Goal: Share content: Share content

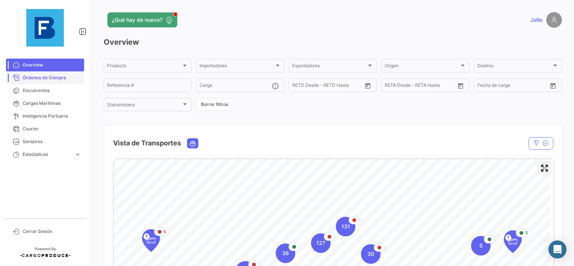
click at [25, 82] on link "Órdenes de Compra" at bounding box center [45, 77] width 78 height 13
click at [22, 89] on link "Documentos" at bounding box center [45, 90] width 78 height 13
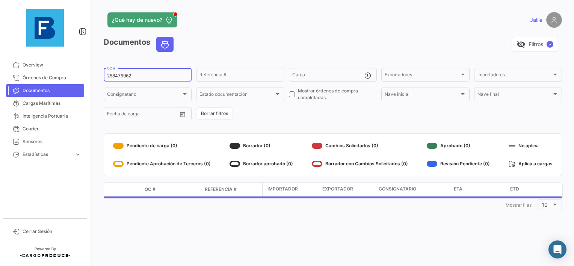
click at [116, 77] on input "258475962" at bounding box center [147, 75] width 81 height 5
paste input "EBKG13961270"
type input "EBKG13961270"
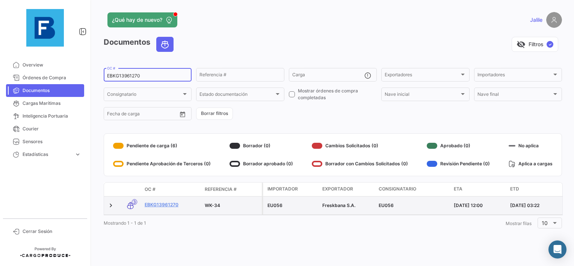
click at [165, 201] on datatable-body-cell "EBKG13961270" at bounding box center [172, 205] width 60 height 18
click at [165, 206] on link "EBKG13961270" at bounding box center [172, 204] width 54 height 7
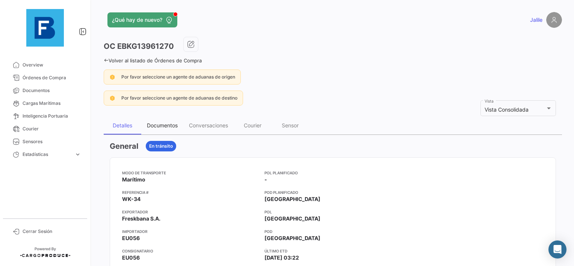
click at [161, 118] on div "Documentos" at bounding box center [162, 125] width 42 height 18
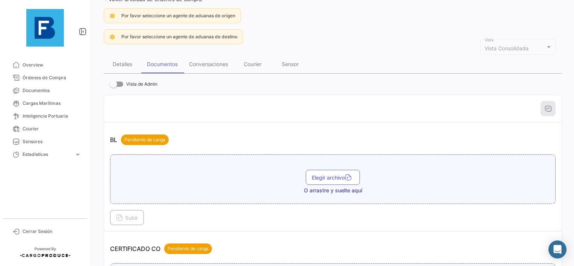
scroll to position [150, 0]
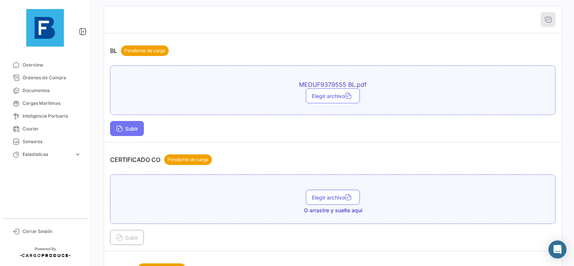
click at [131, 127] on span "Subir" at bounding box center [127, 128] width 22 height 6
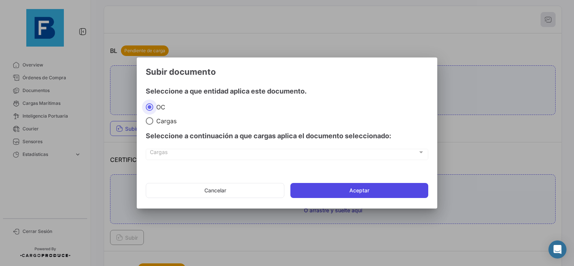
click at [365, 182] on mat-dialog-actions "Cancelar Aceptar" at bounding box center [287, 191] width 282 height 26
drag, startPoint x: 365, startPoint y: 182, endPoint x: 359, endPoint y: 188, distance: 8.5
click at [359, 188] on button "Aceptar" at bounding box center [359, 190] width 138 height 15
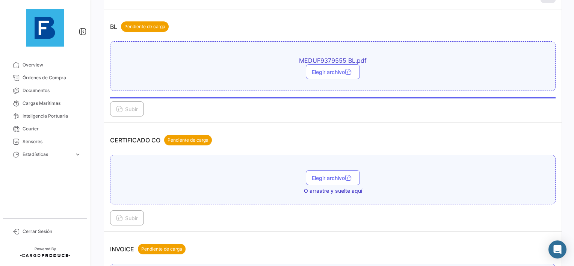
scroll to position [225, 0]
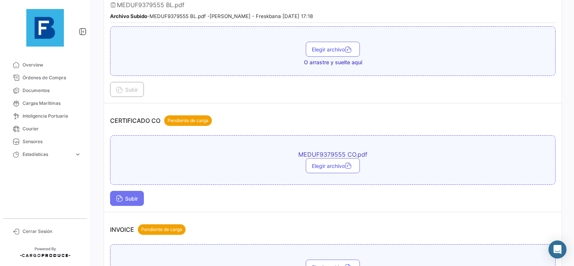
click at [124, 201] on button "Subir" at bounding box center [127, 198] width 34 height 15
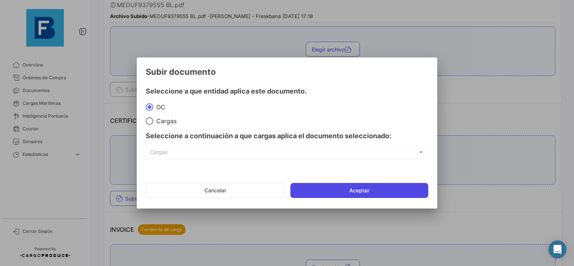
click at [364, 189] on button "Aceptar" at bounding box center [359, 190] width 138 height 15
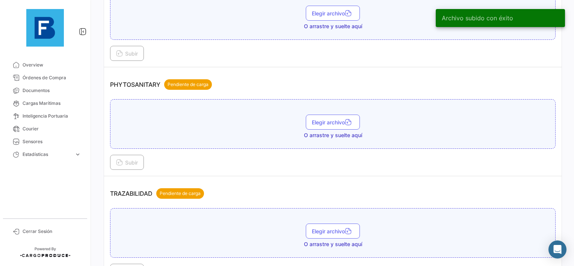
scroll to position [601, 0]
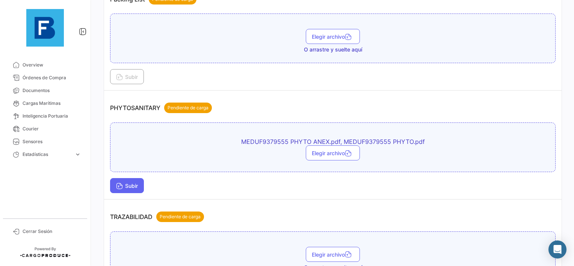
click at [110, 184] on button "Subir" at bounding box center [127, 185] width 34 height 15
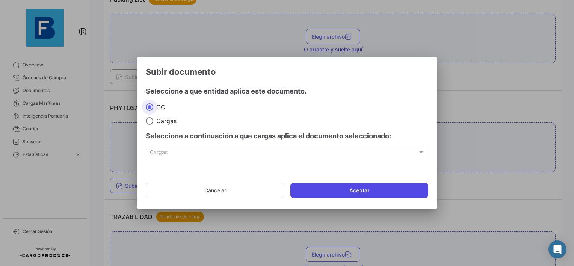
click at [336, 191] on button "Aceptar" at bounding box center [359, 190] width 138 height 15
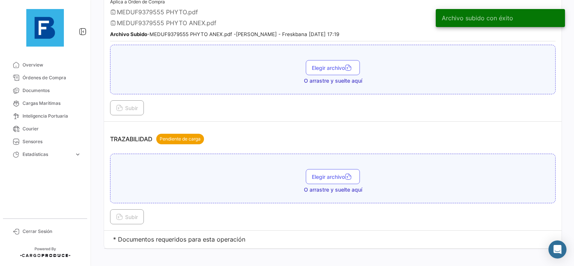
scroll to position [726, 0]
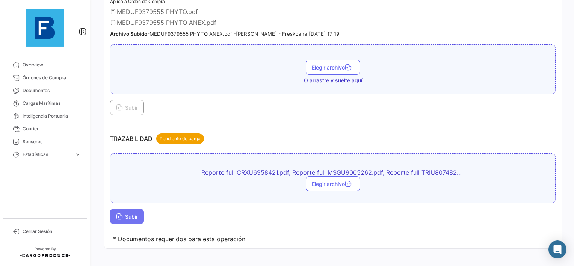
click at [134, 213] on span "Subir" at bounding box center [127, 216] width 22 height 6
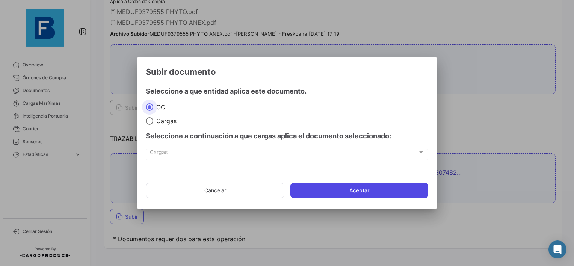
click at [325, 188] on button "Aceptar" at bounding box center [359, 190] width 138 height 15
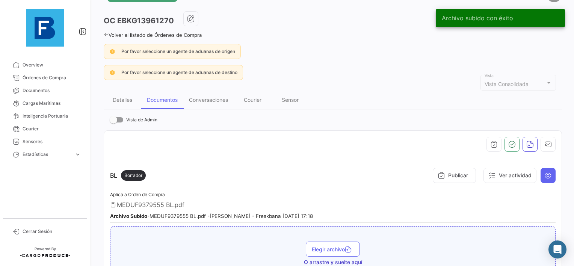
scroll to position [0, 0]
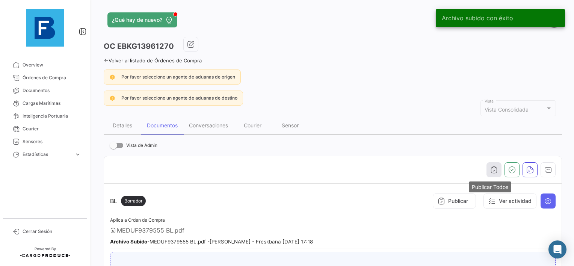
click at [490, 171] on icon "button" at bounding box center [494, 170] width 8 height 8
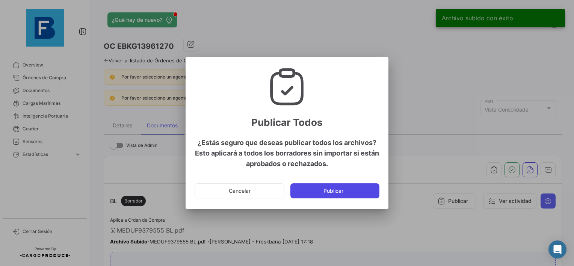
click at [327, 194] on button "Publicar" at bounding box center [334, 190] width 89 height 15
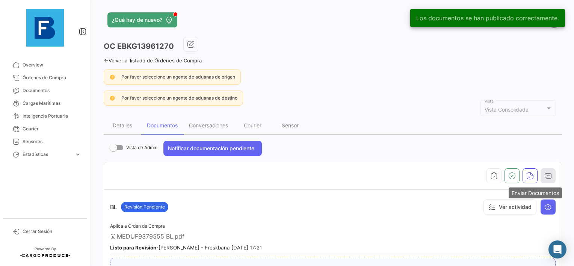
click at [540, 170] on button "button" at bounding box center [547, 175] width 15 height 15
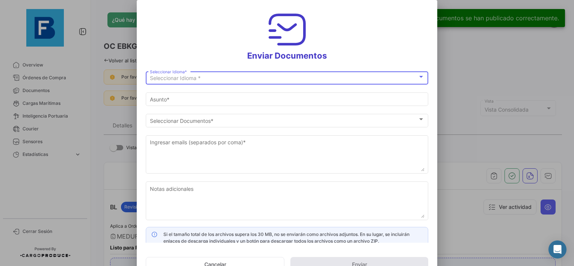
click at [210, 76] on div "Seleccionar Idioma *" at bounding box center [284, 78] width 268 height 6
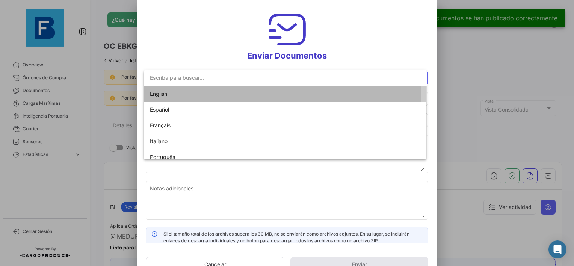
click at [188, 93] on span "English" at bounding box center [202, 94] width 105 height 16
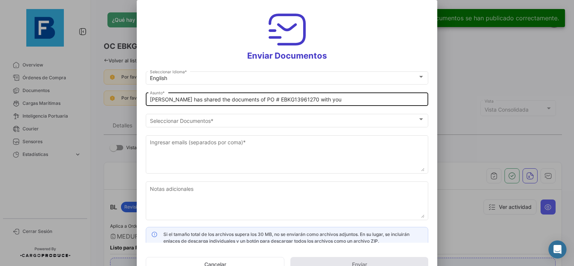
click at [149, 102] on div "[PERSON_NAME] has shared the documents of PO # EBKG13961270 with you Asunto *" at bounding box center [287, 98] width 282 height 15
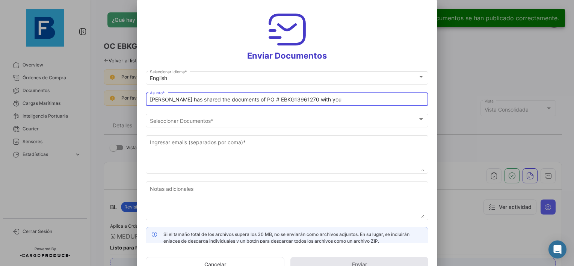
click at [151, 99] on input "[PERSON_NAME] has shared the documents of PO # EBKG13961270 with you" at bounding box center [287, 100] width 274 height 6
paste input "PLANET FRUITS_FRESKBANA_DOCUMENTS_WK XX"
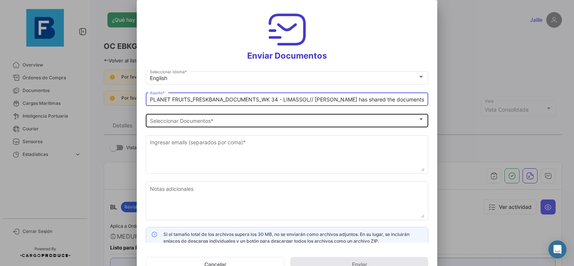
type input "PLANET FRUITS_FRESKBANA_DOCUMENTS_WK 34 - LIMASSOL// [PERSON_NAME] has shared t…"
click at [193, 120] on span "Seleccionar Documentos" at bounding box center [284, 121] width 268 height 6
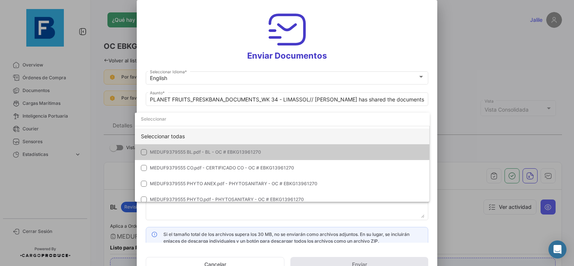
click at [180, 138] on div "Seleccionar todas" at bounding box center [282, 136] width 295 height 16
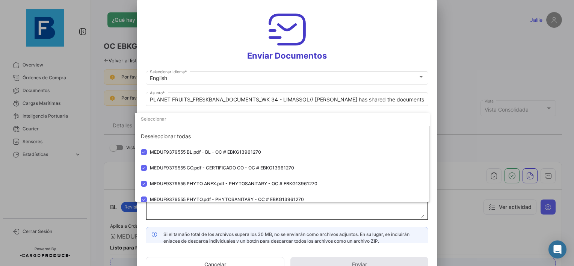
click at [177, 213] on div at bounding box center [287, 133] width 574 height 266
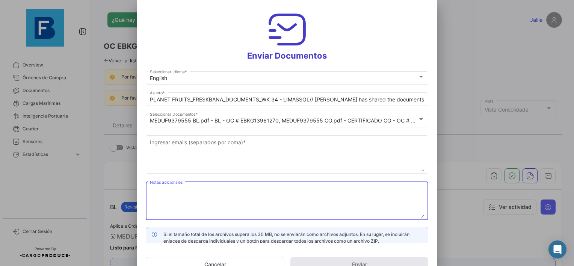
click at [185, 202] on textarea "Notas adicionales" at bounding box center [287, 201] width 274 height 33
paste textarea "PLANET FRUITS_FRESKBANA_DOCUMENTS_WK XX"
drag, startPoint x: 285, startPoint y: 189, endPoint x: 272, endPoint y: 188, distance: 13.5
click at [272, 188] on textarea "PLANET FRUITS_FRESKBANA_DOCUMENTS_WK XX" at bounding box center [287, 201] width 274 height 33
type textarea "PLANET FRUITS_FRESKBANA_DOCUMENTS_WK 34 - LIMASSOL The units weren't inspected."
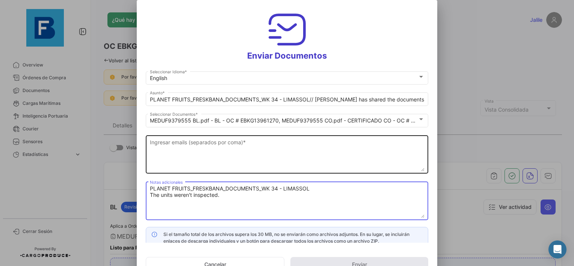
click at [186, 141] on textarea "Ingresar emails (separados por coma) *" at bounding box center [287, 154] width 274 height 33
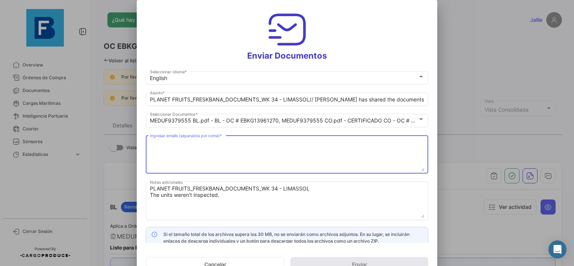
paste textarea "[EMAIL_ADDRESS][DOMAIN_NAME],[DOMAIN_NAME][EMAIL_ADDRESS][DOMAIN_NAME],[DOMAIN_…"
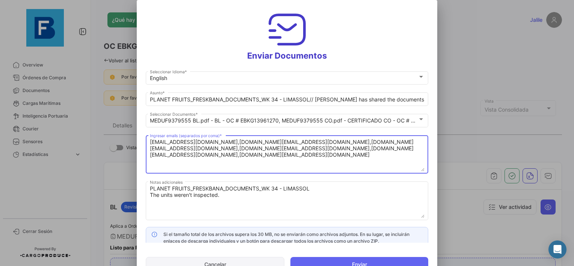
type textarea "[EMAIL_ADDRESS][DOMAIN_NAME],[DOMAIN_NAME][EMAIL_ADDRESS][DOMAIN_NAME],[DOMAIN_…"
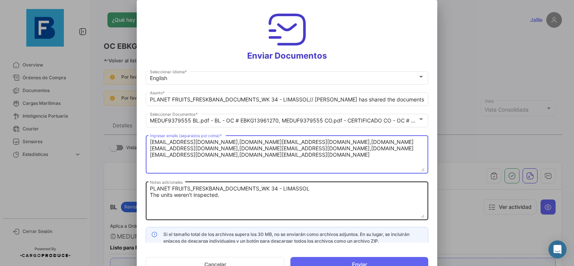
click at [237, 197] on textarea "PLANET FRUITS_FRESKBANA_DOCUMENTS_WK 34 - LIMASSOL The units weren't inspected." at bounding box center [287, 201] width 274 height 33
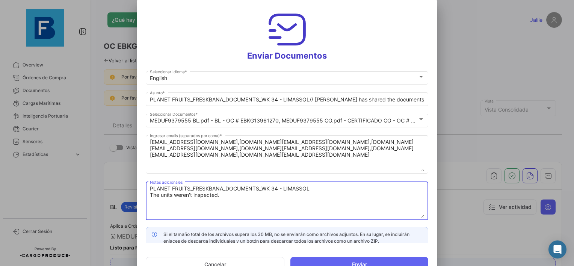
click at [176, 201] on textarea "PLANET FRUITS_FRESKBANA_DOCUMENTS_WK 34 - LIMASSOL The units weren't inspected." at bounding box center [287, 201] width 274 height 33
paste textarea "TRIU8074825"
paste textarea "MSGU9005262"
paste textarea "CRXU6958421"
click at [309, 203] on textarea "PLANET FRUITS_FRESKBANA_DOCUMENTS_WK 34 - LIMASSOL The units weren't inspected.…" at bounding box center [287, 201] width 274 height 33
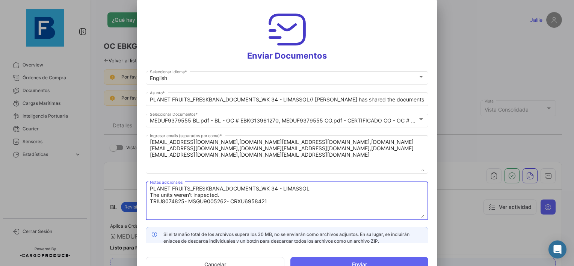
click at [331, 204] on textarea "PLANET FRUITS_FRESKBANA_DOCUMENTS_WK 34 - LIMASSOL The units weren't inspected.…" at bounding box center [287, 201] width 274 height 33
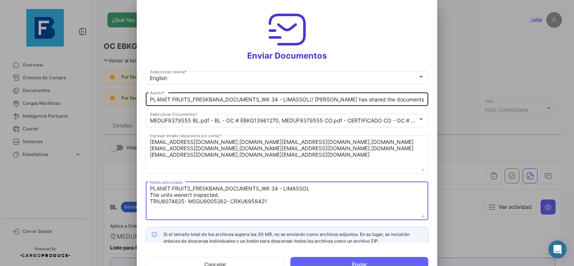
type textarea "PLANET FRUITS_FRESKBANA_DOCUMENTS_WK 34 - LIMASSOL The units weren't inspected.…"
click at [309, 97] on input "PLANET FRUITS_FRESKBANA_DOCUMENTS_WK 34 - LIMASSOL// [PERSON_NAME] has shared t…" at bounding box center [287, 100] width 274 height 6
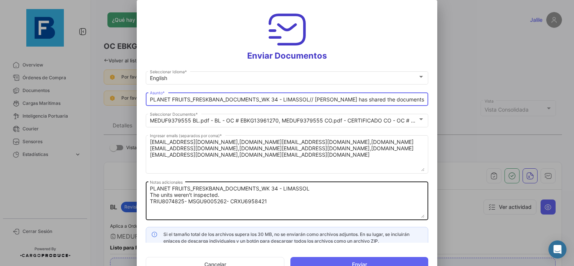
scroll to position [6, 0]
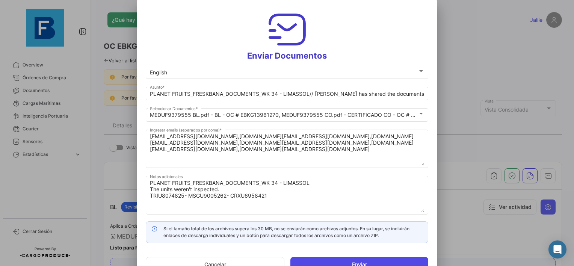
click at [342, 260] on button "Enviar" at bounding box center [359, 264] width 138 height 15
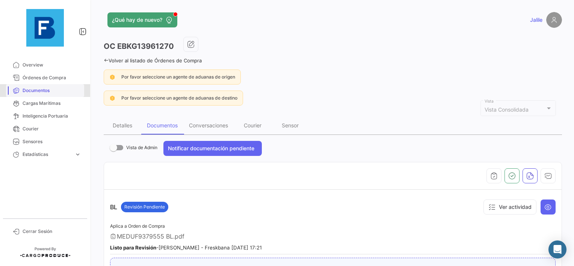
click at [41, 92] on span "Documentos" at bounding box center [52, 90] width 59 height 7
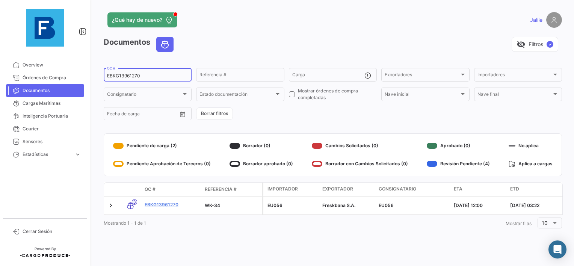
click at [125, 76] on input "EBKG13961270" at bounding box center [147, 75] width 81 height 5
paste input "17693"
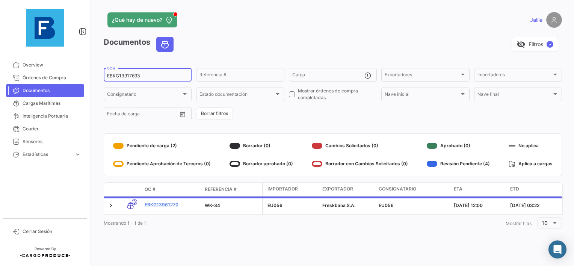
type input "EBKG13917693"
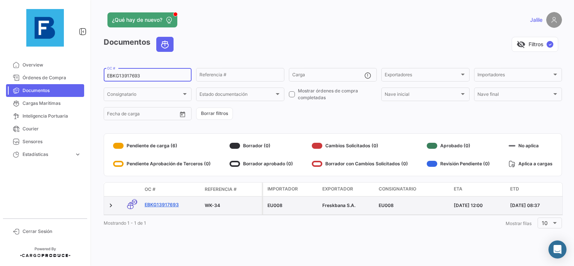
click at [165, 206] on link "EBKG13917693" at bounding box center [172, 204] width 54 height 7
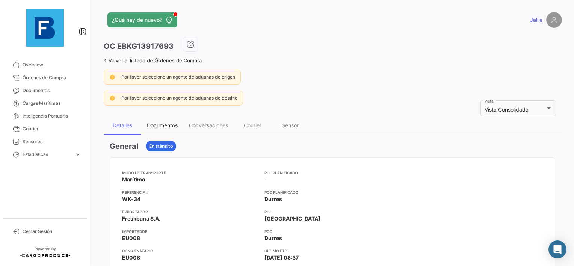
click at [146, 125] on div "Documentos" at bounding box center [162, 125] width 42 height 18
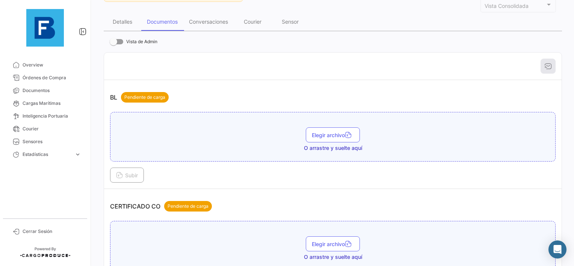
scroll to position [75, 0]
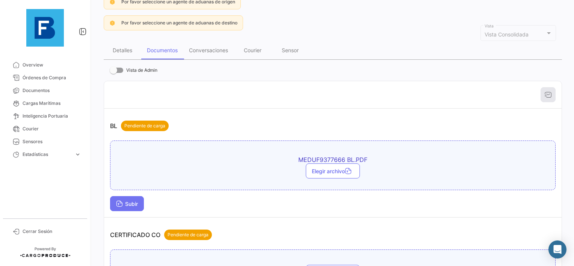
click at [118, 203] on icon at bounding box center [119, 204] width 7 height 7
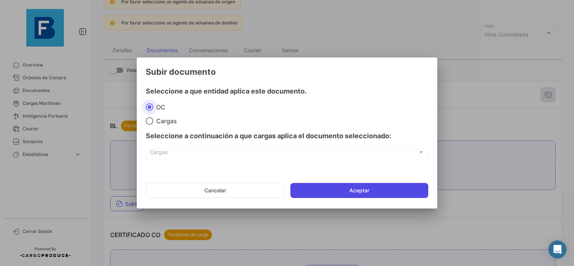
click at [355, 189] on button "Aceptar" at bounding box center [359, 190] width 138 height 15
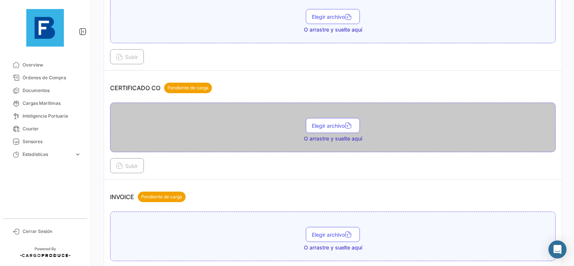
scroll to position [263, 0]
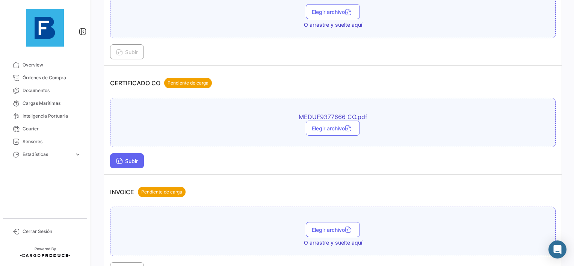
click at [126, 165] on button "Subir" at bounding box center [127, 160] width 34 height 15
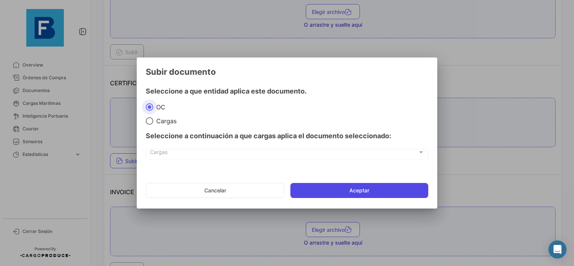
click at [339, 194] on button "Aceptar" at bounding box center [359, 190] width 138 height 15
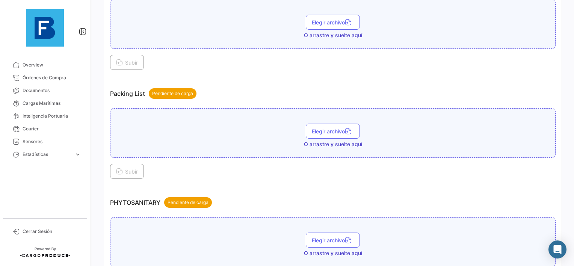
scroll to position [488, 0]
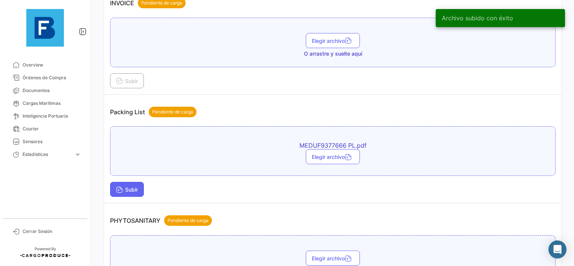
click at [132, 186] on span "Subir" at bounding box center [127, 189] width 22 height 6
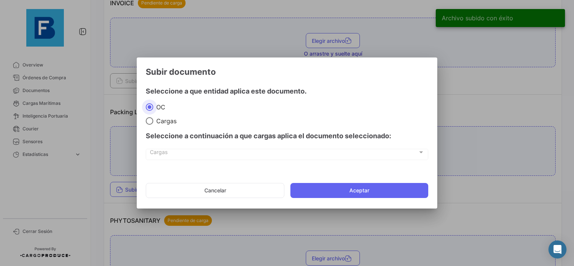
click at [342, 181] on mat-dialog-actions "Cancelar Aceptar" at bounding box center [287, 191] width 282 height 26
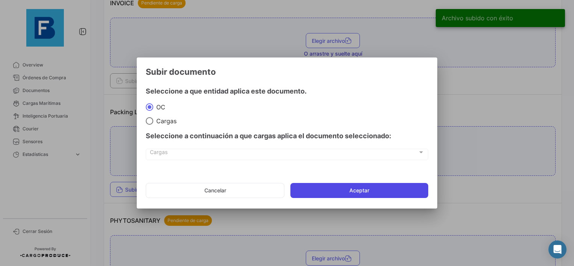
click at [342, 192] on button "Aceptar" at bounding box center [359, 190] width 138 height 15
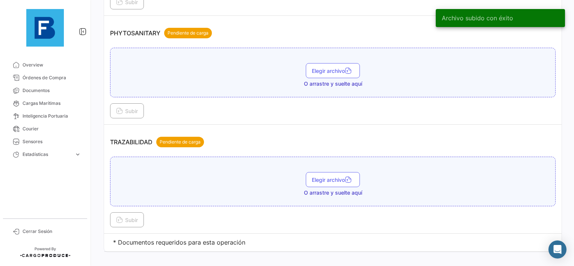
scroll to position [713, 0]
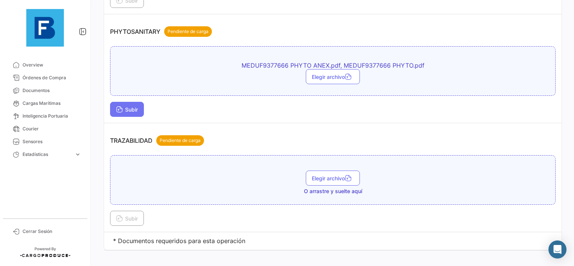
click at [132, 106] on span "Subir" at bounding box center [127, 109] width 22 height 6
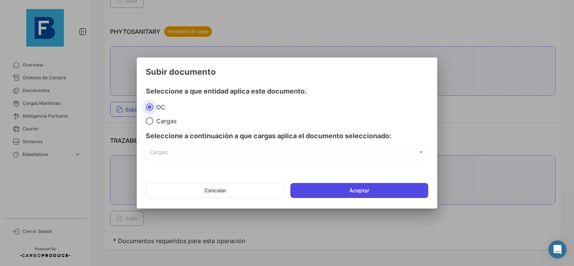
click at [335, 195] on button "Aceptar" at bounding box center [359, 190] width 138 height 15
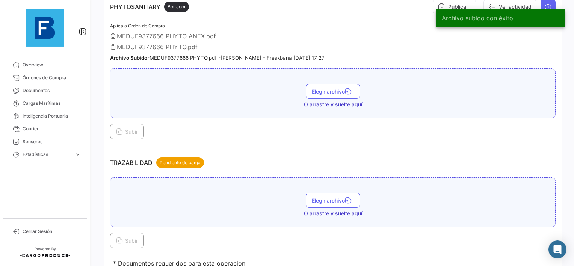
scroll to position [762, 0]
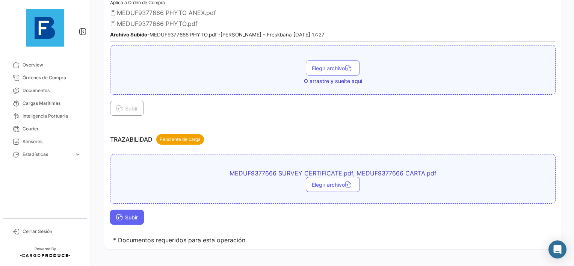
click at [130, 214] on span "Subir" at bounding box center [127, 217] width 22 height 6
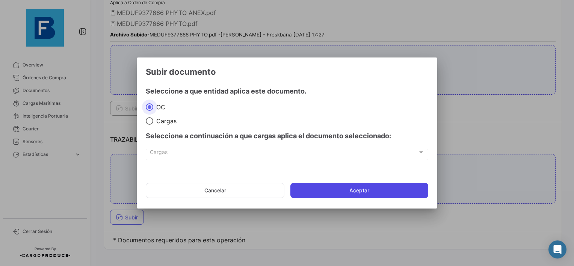
click at [332, 195] on button "Aceptar" at bounding box center [359, 190] width 138 height 15
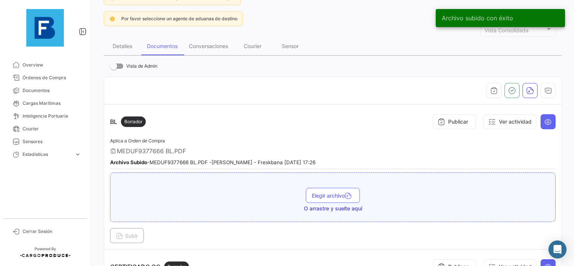
scroll to position [48, 0]
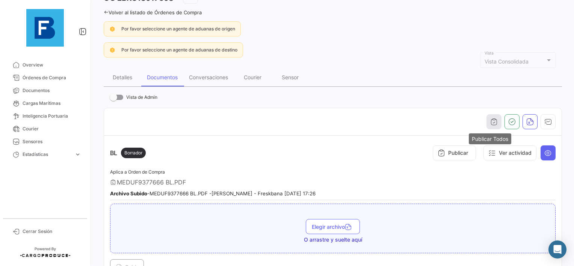
click at [490, 119] on icon "button" at bounding box center [494, 122] width 8 height 8
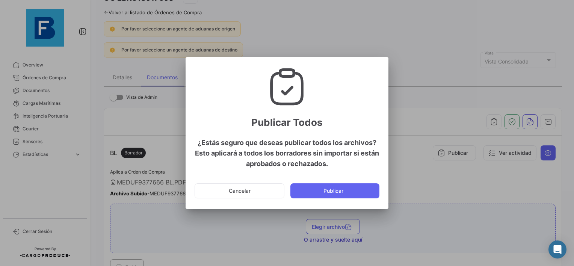
click at [335, 203] on mat-dialog-actions "Cancelar Publicar" at bounding box center [287, 191] width 185 height 26
click at [340, 196] on button "Publicar" at bounding box center [334, 190] width 89 height 15
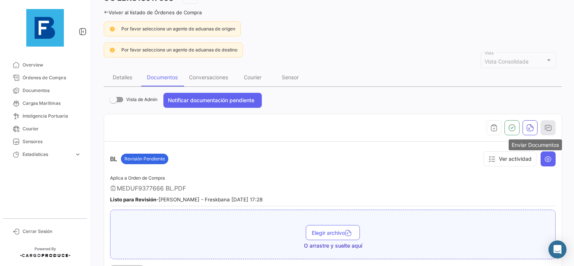
click at [548, 130] on button "button" at bounding box center [547, 127] width 15 height 15
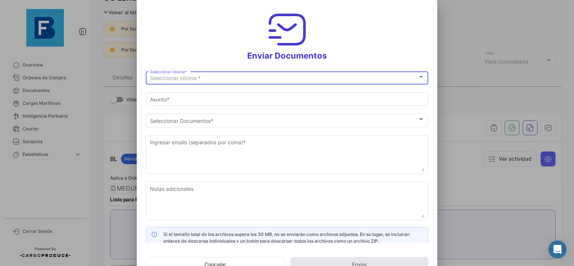
click at [220, 75] on div "Seleccionar Idioma * Seleccionar Idioma *" at bounding box center [287, 77] width 274 height 15
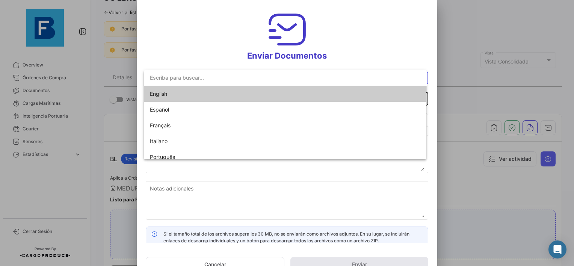
drag, startPoint x: 220, startPoint y: 75, endPoint x: 192, endPoint y: 95, distance: 34.8
click at [192, 95] on span "English" at bounding box center [202, 94] width 105 height 16
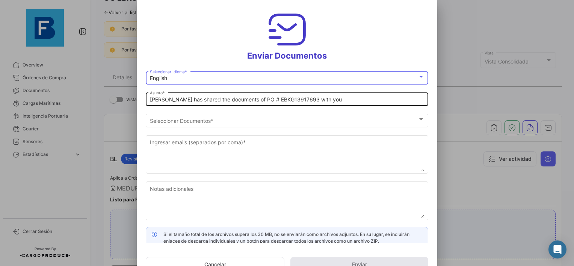
click at [151, 101] on input "[PERSON_NAME] has shared the documents of PO # EBKG13917693 with you" at bounding box center [287, 100] width 274 height 6
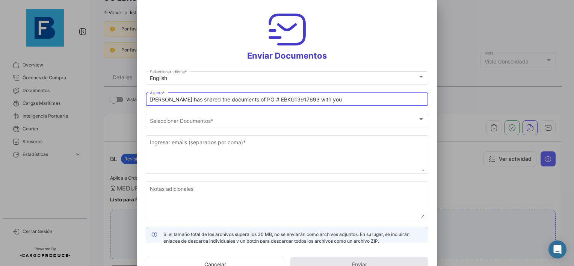
paste input "BANA KING LLC_FRESKBANA_DOCUMENTS_WK XX"
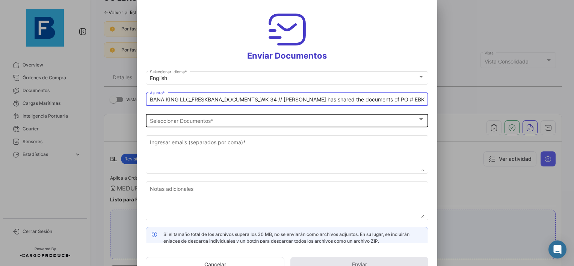
type input "BANA KING LLC_FRESKBANA_DOCUMENTS_WK 34 // [PERSON_NAME] has shared the documen…"
click at [190, 120] on span "Seleccionar Documentos" at bounding box center [284, 121] width 268 height 6
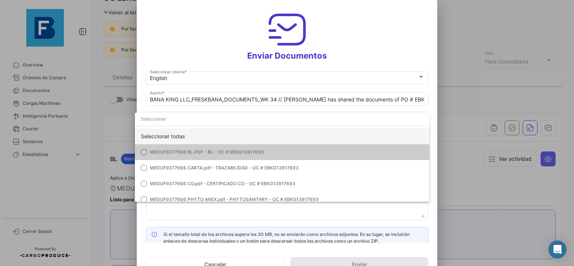
click at [167, 138] on div "Seleccionar todas" at bounding box center [282, 136] width 295 height 16
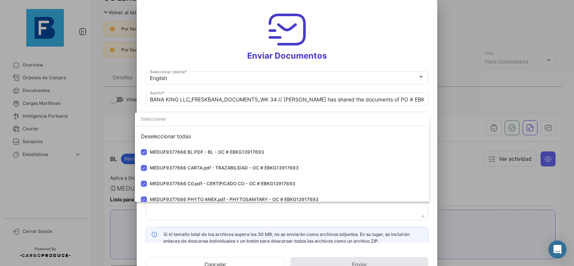
click at [170, 215] on div at bounding box center [287, 133] width 574 height 266
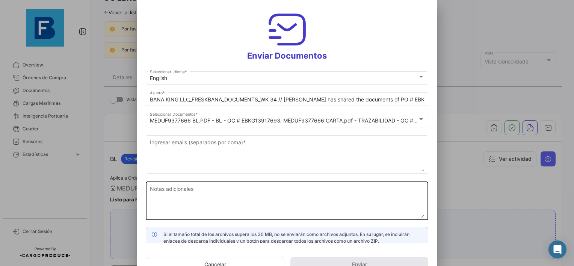
click at [177, 205] on textarea "Notas adicionales" at bounding box center [287, 201] width 274 height 33
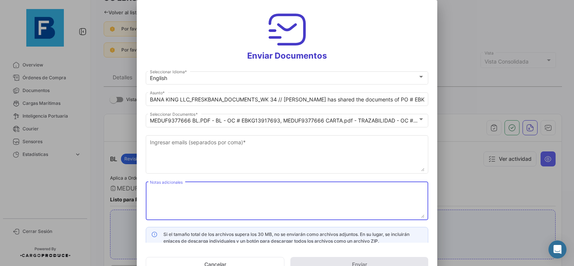
paste textarea "BANA KING LLC_FRESKBANA_DOCUMENTS_WK XX"
type textarea "BANA KING LLC_FRESKBANA_DOCUMENTS_WK 34"
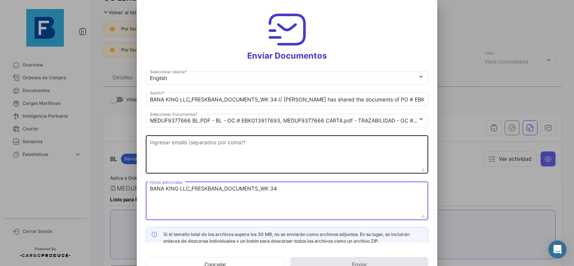
drag, startPoint x: 269, startPoint y: 161, endPoint x: 268, endPoint y: 156, distance: 4.7
click at [268, 158] on textarea "Ingresar emails (separados por coma) *" at bounding box center [287, 154] width 274 height 33
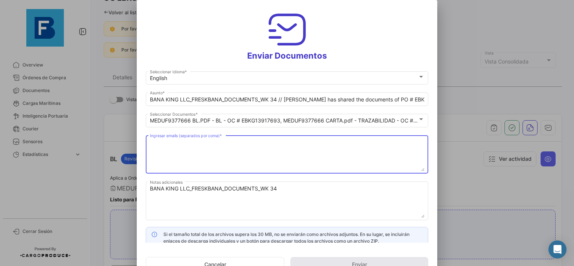
paste textarea "[EMAIL_ADDRESS][DOMAIN_NAME],[EMAIL_ADDRESS][DOMAIN_NAME],[EMAIL_ADDRESS][DOMAI…"
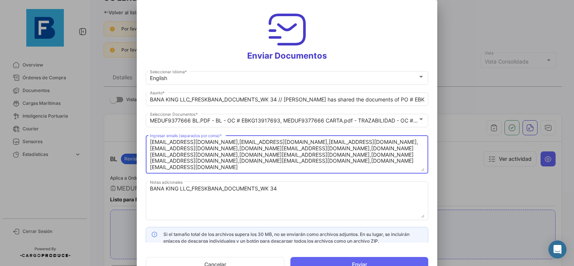
type textarea "[EMAIL_ADDRESS][DOMAIN_NAME],[EMAIL_ADDRESS][DOMAIN_NAME],[EMAIL_ADDRESS][DOMAI…"
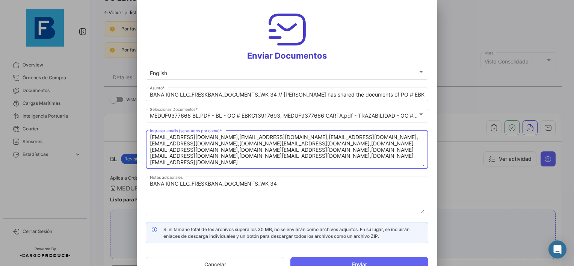
scroll to position [6, 0]
click at [360, 261] on button "Enviar" at bounding box center [359, 264] width 138 height 15
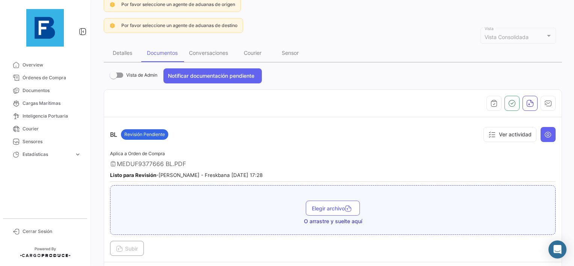
scroll to position [86, 0]
